Goal: Information Seeking & Learning: Learn about a topic

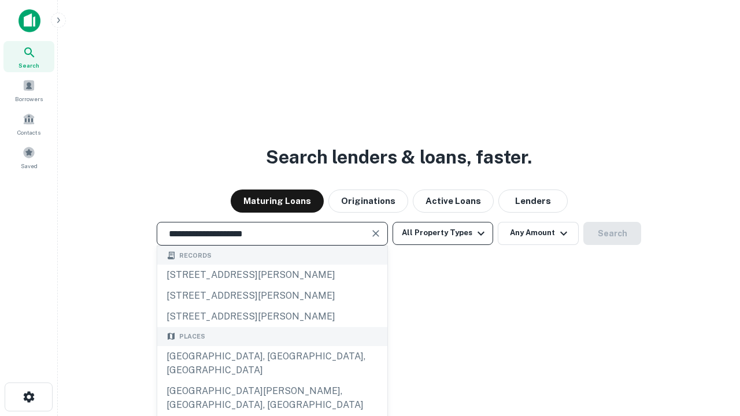
click at [272, 381] on div "[GEOGRAPHIC_DATA], [GEOGRAPHIC_DATA], [GEOGRAPHIC_DATA]" at bounding box center [272, 363] width 230 height 35
type input "**********"
click at [443, 233] on button "All Property Types" at bounding box center [442, 233] width 101 height 23
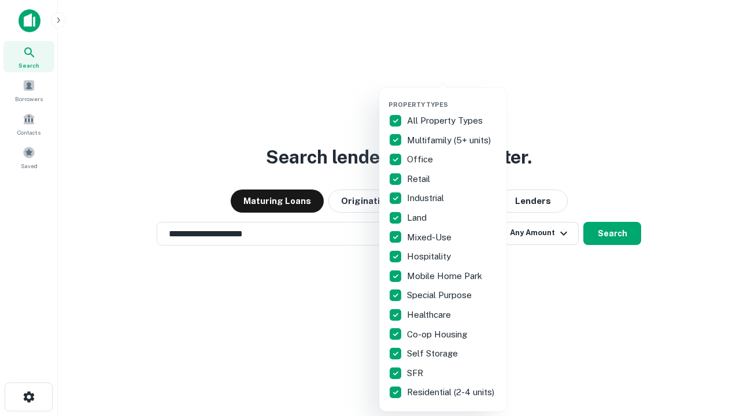
click at [452, 97] on button "button" at bounding box center [451, 97] width 127 height 1
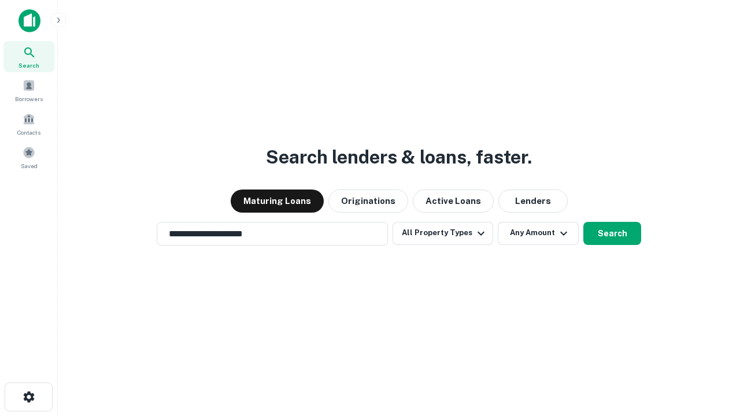
scroll to position [18, 0]
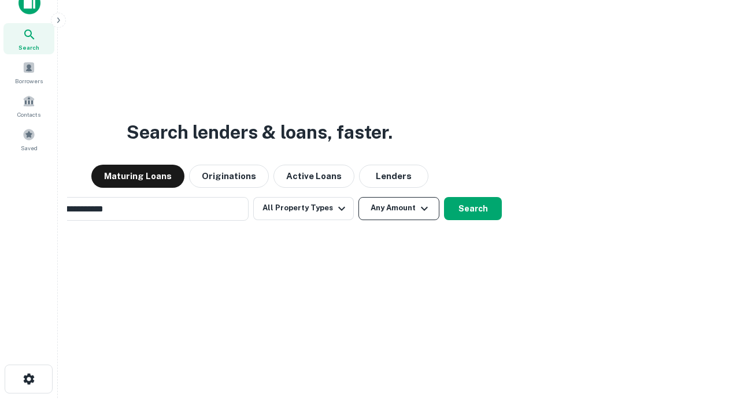
click at [358, 197] on button "Any Amount" at bounding box center [398, 208] width 81 height 23
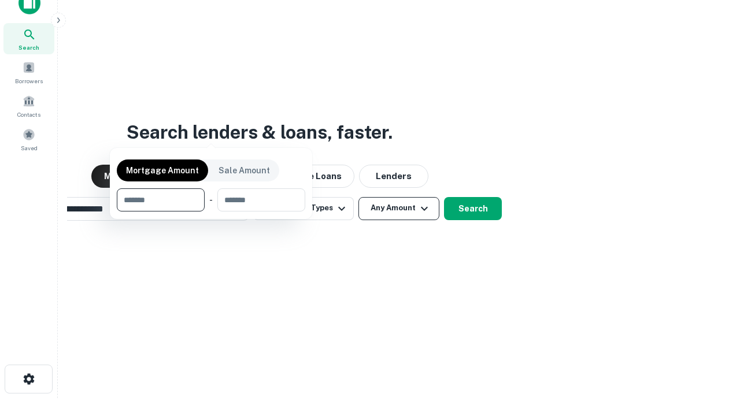
scroll to position [83, 327]
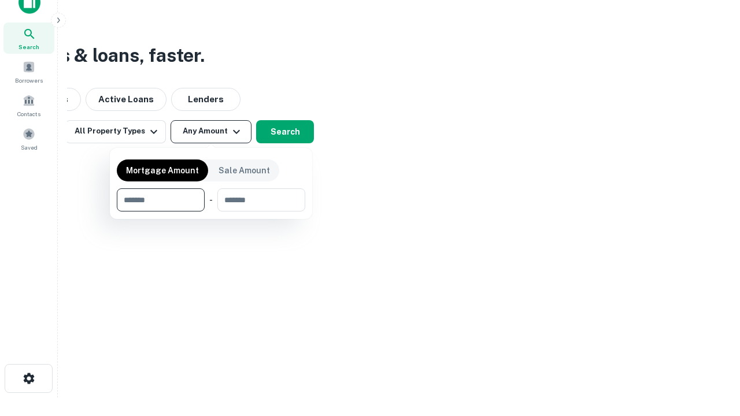
type input "*******"
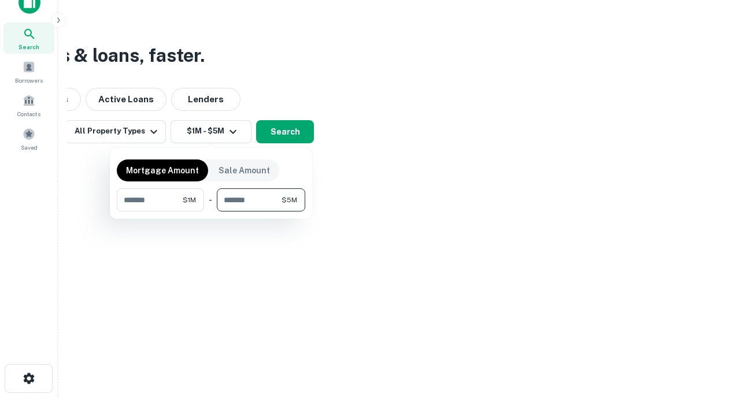
type input "*******"
click at [211, 212] on button "button" at bounding box center [211, 212] width 188 height 1
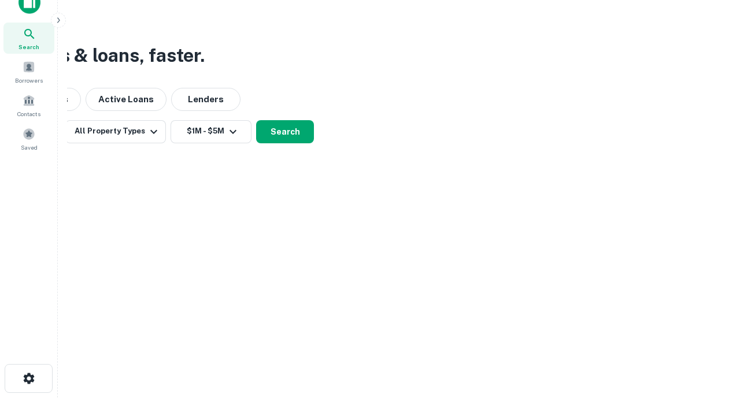
scroll to position [18, 0]
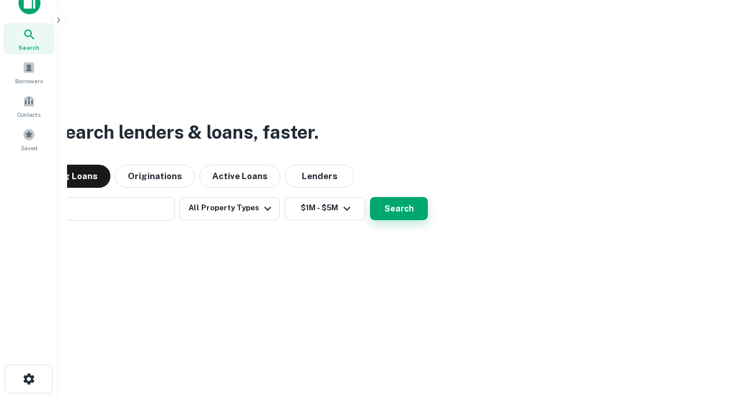
click at [370, 197] on button "Search" at bounding box center [399, 208] width 58 height 23
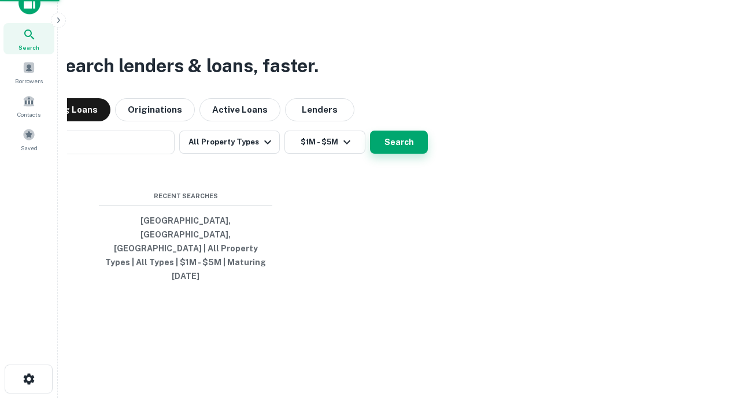
scroll to position [18, 0]
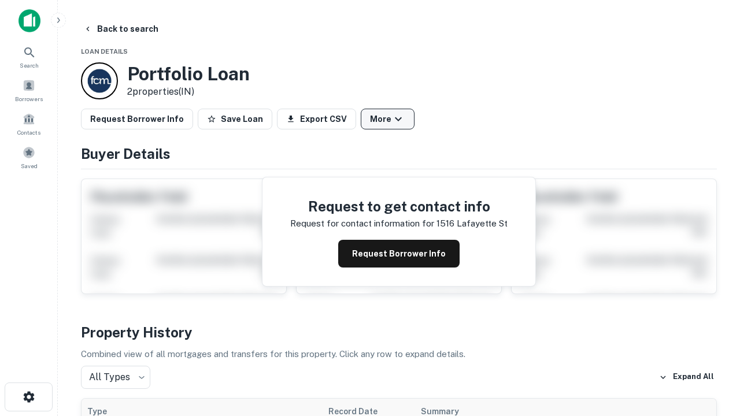
click at [387, 119] on button "More" at bounding box center [388, 119] width 54 height 21
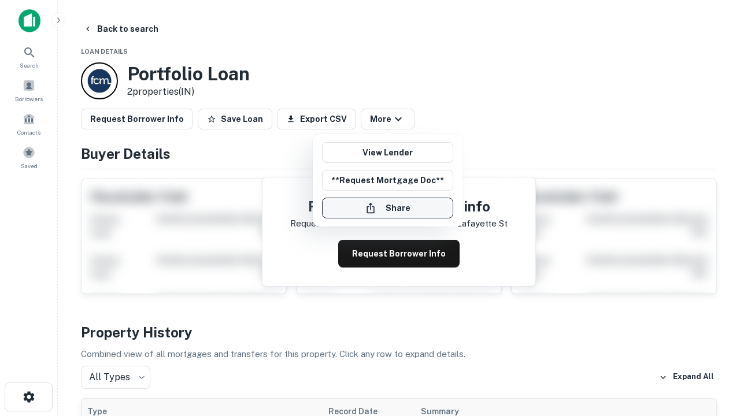
click at [387, 208] on button "Share" at bounding box center [387, 208] width 131 height 21
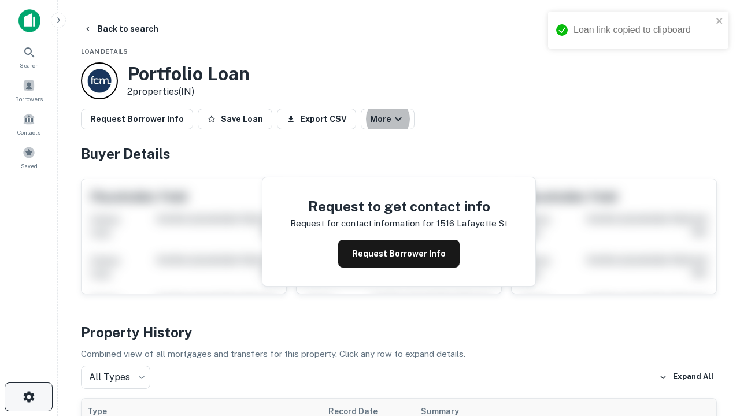
click at [28, 397] on icon "button" at bounding box center [29, 397] width 14 height 14
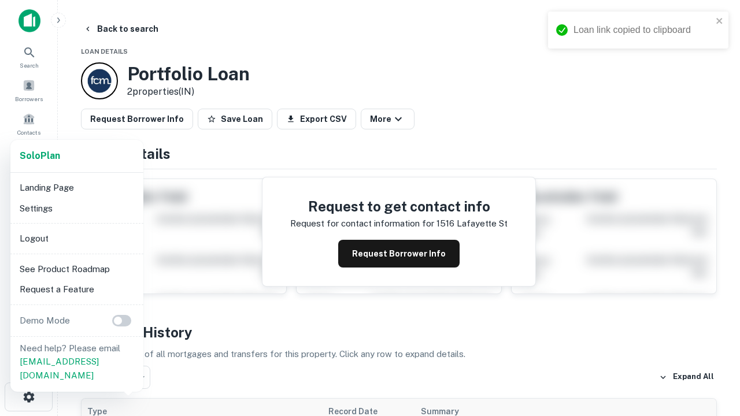
click at [76, 238] on li "Logout" at bounding box center [77, 238] width 124 height 21
